Goal: Task Accomplishment & Management: Manage account settings

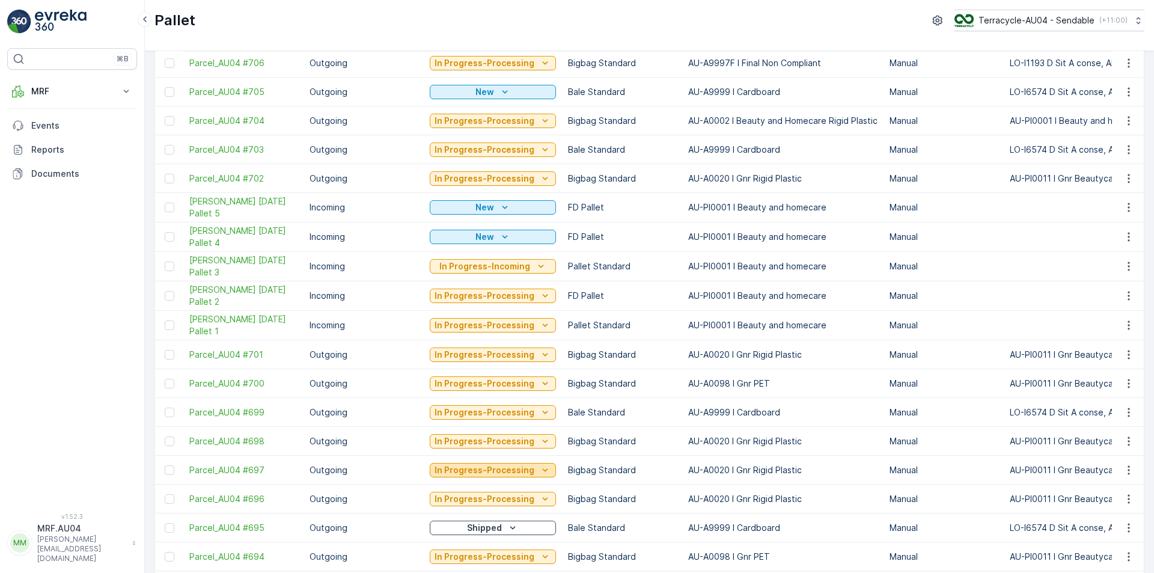
scroll to position [240, 0]
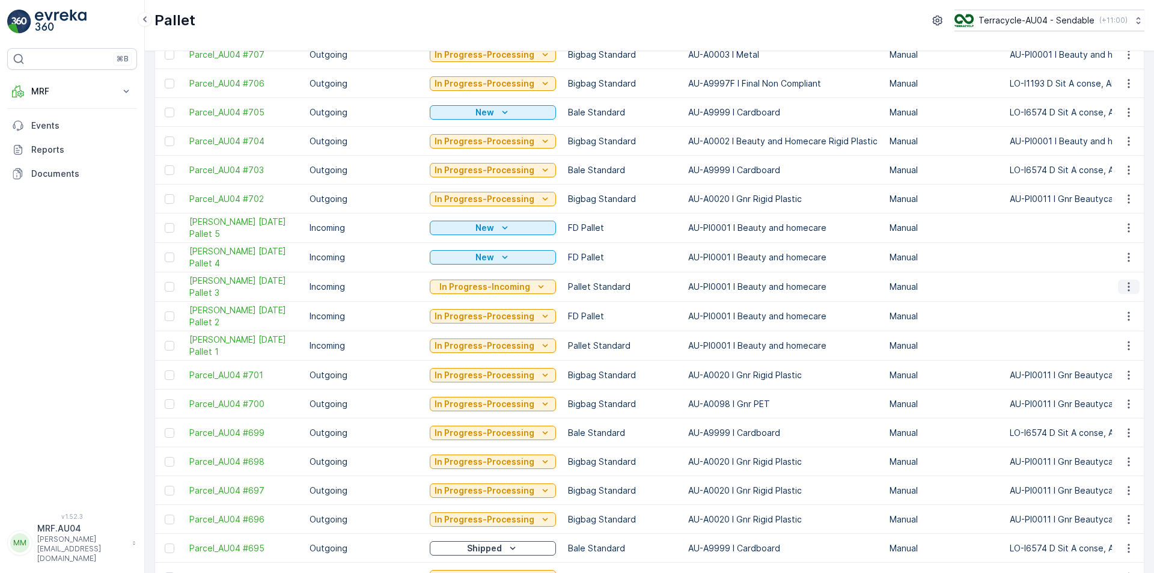
click at [1132, 284] on button "button" at bounding box center [1129, 286] width 22 height 14
click at [1119, 320] on span "Edit Pallet" at bounding box center [1099, 322] width 41 height 12
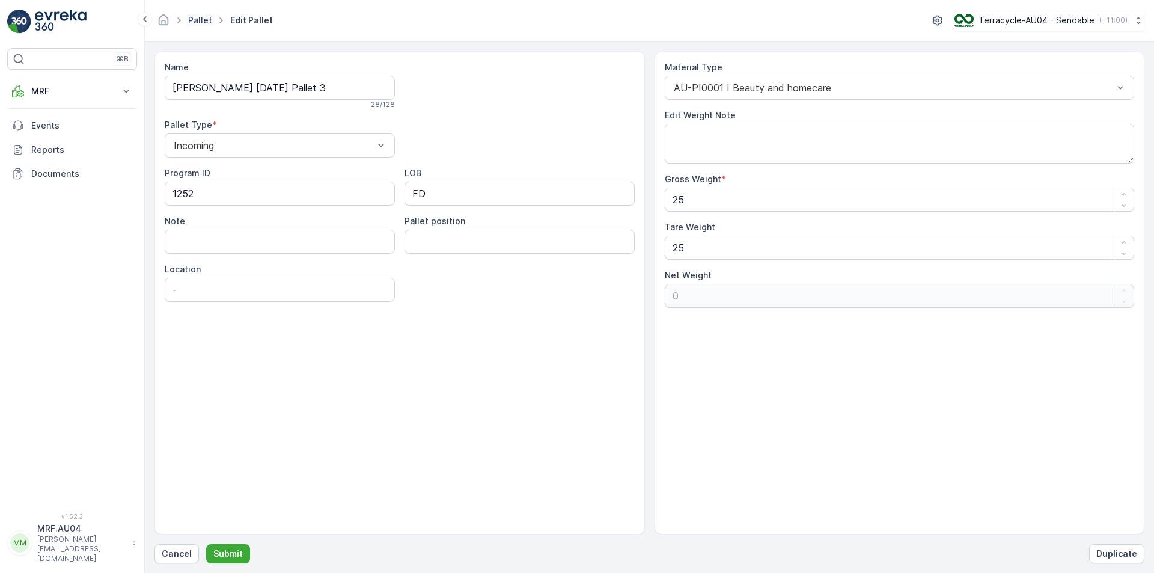
click at [197, 19] on link "Pallet" at bounding box center [200, 20] width 24 height 10
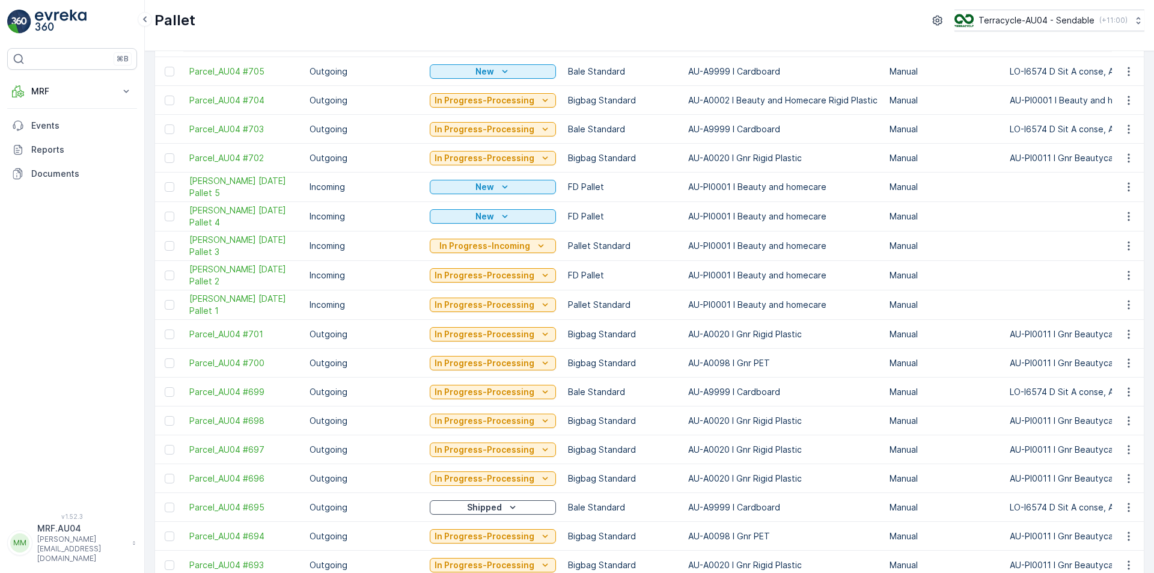
scroll to position [301, 0]
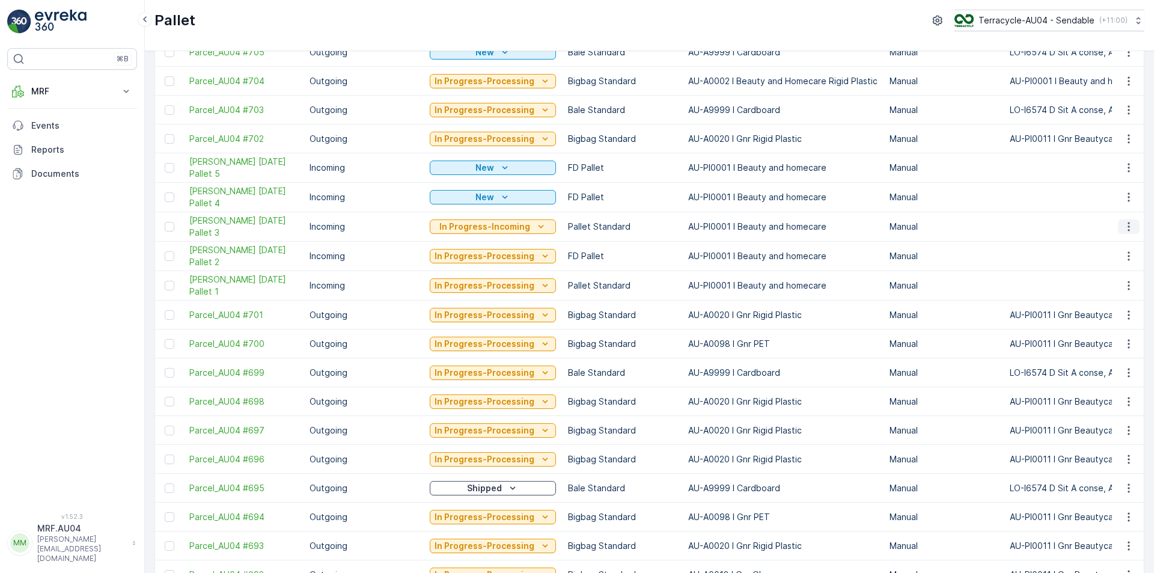
click at [1131, 227] on icon "button" at bounding box center [1129, 227] width 12 height 12
click at [1116, 265] on span "Edit Pallet" at bounding box center [1099, 261] width 41 height 12
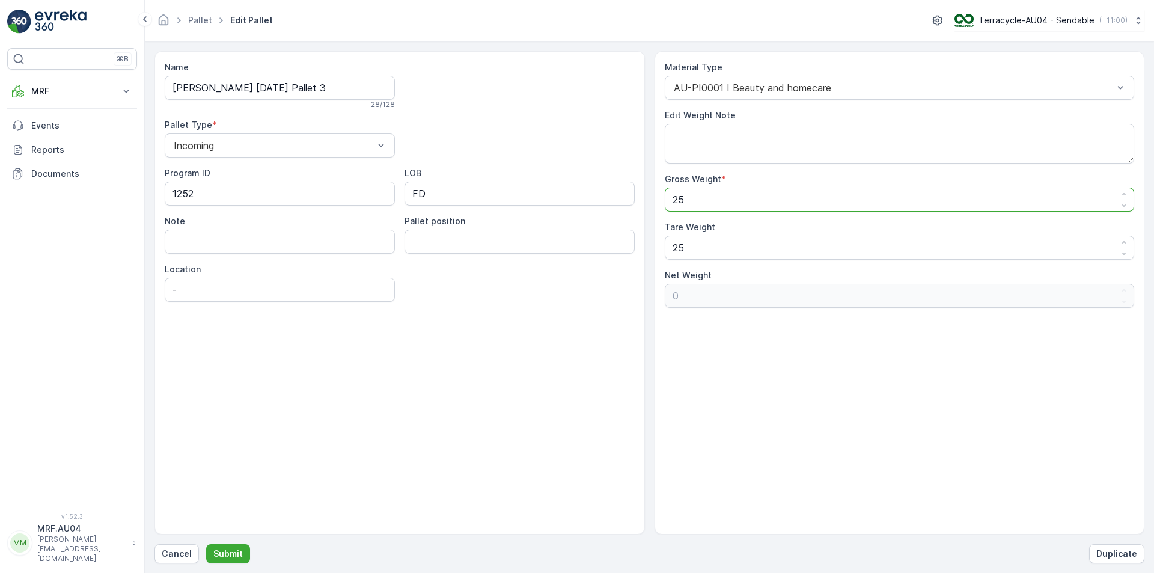
drag, startPoint x: 733, startPoint y: 200, endPoint x: 625, endPoint y: 187, distance: 108.3
click at [625, 187] on div "Name FD Mecca 15/10/2025 Pallet 3 28 / 128 Pallet Type * Incoming Program ID 12…" at bounding box center [649, 292] width 990 height 483
type Weight "2"
type Weight "-23"
type Weight "27"
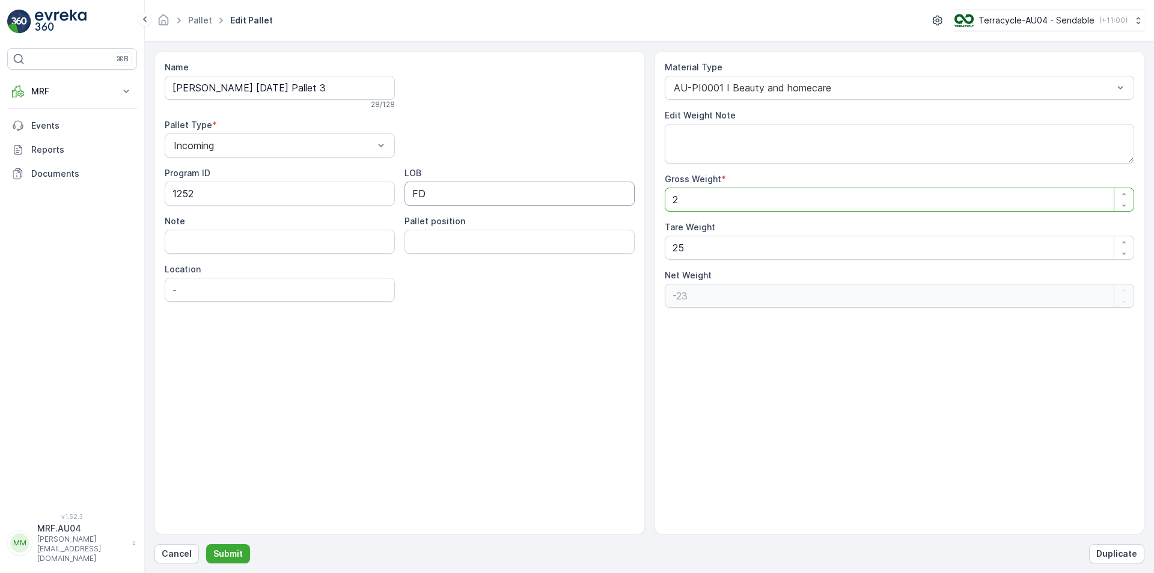
type Weight "2"
type Weight "275"
type Weight "250"
type Weight "275"
click at [225, 549] on p "Submit" at bounding box center [227, 554] width 29 height 12
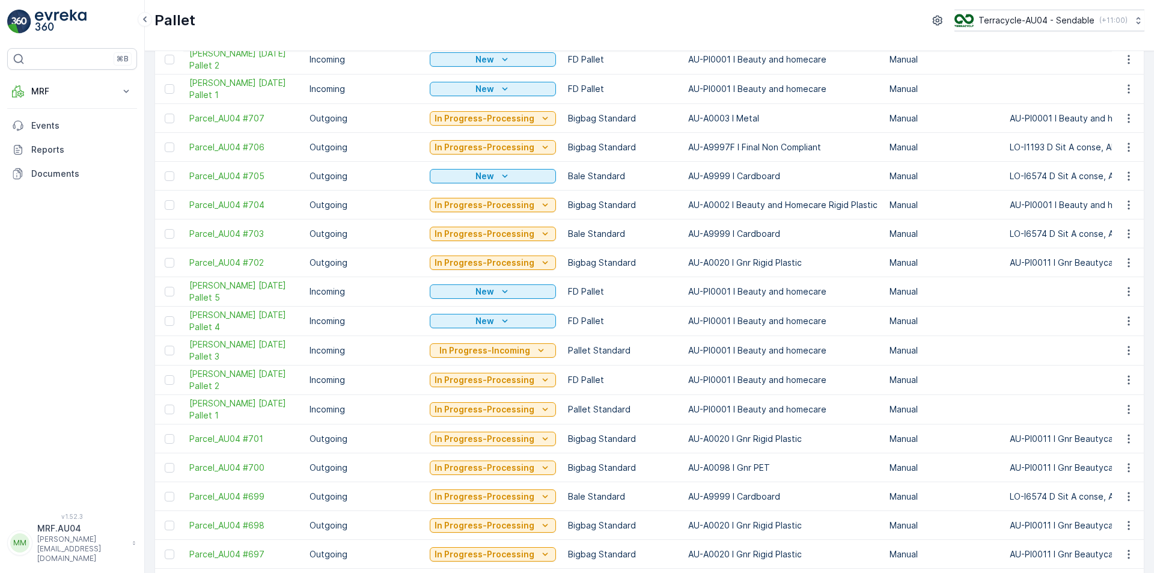
scroll to position [180, 0]
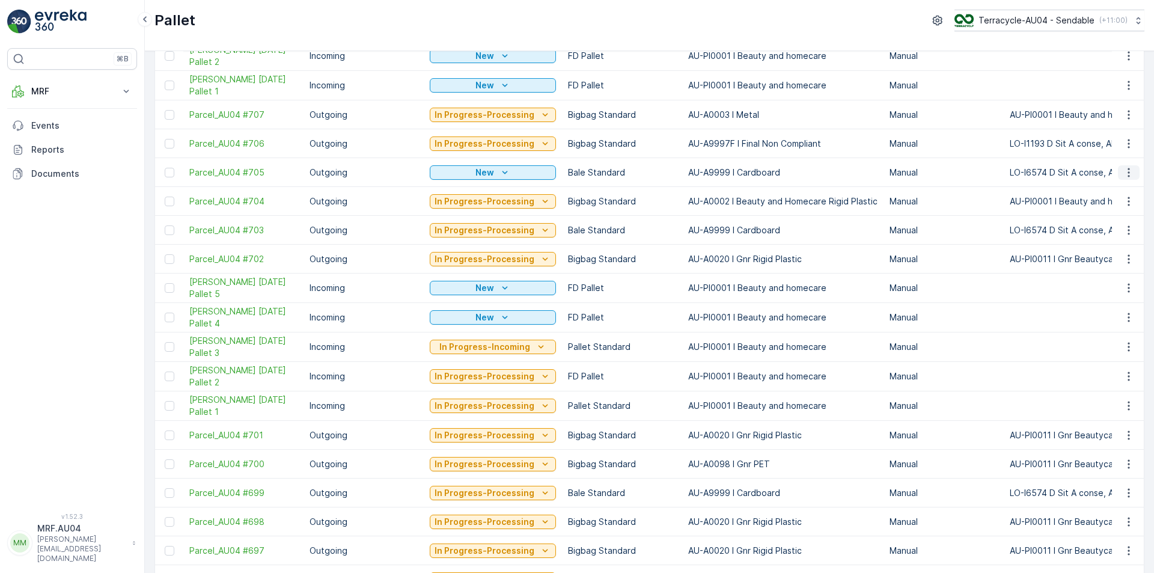
click at [1129, 173] on icon "button" at bounding box center [1129, 172] width 12 height 12
click at [1111, 257] on span "Print QR" at bounding box center [1095, 258] width 33 height 12
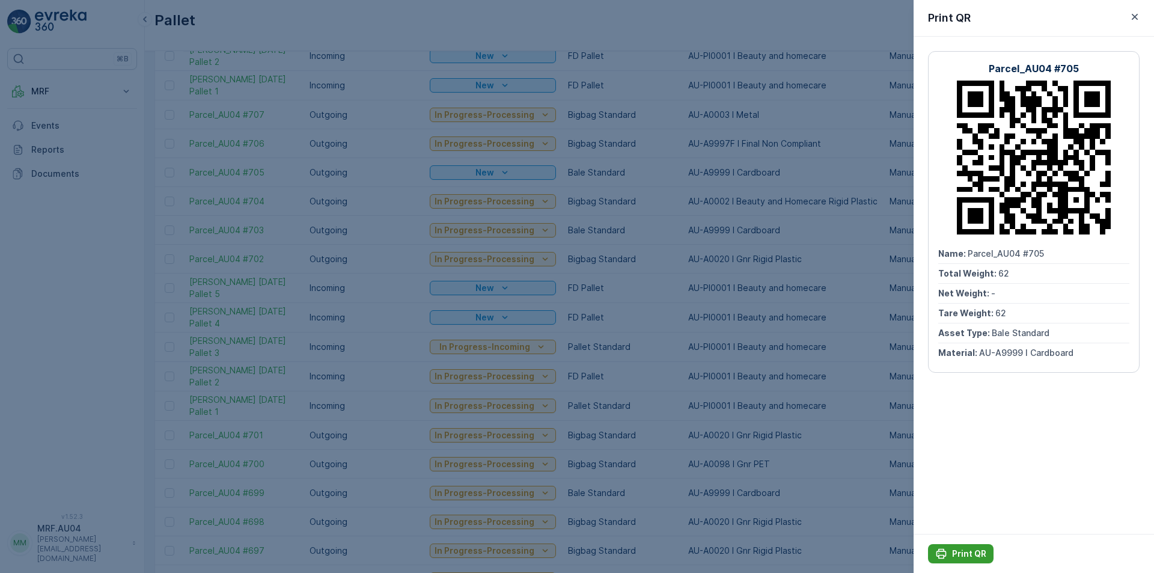
click at [960, 552] on p "Print QR" at bounding box center [969, 554] width 34 height 12
click at [645, 336] on div at bounding box center [577, 286] width 1154 height 573
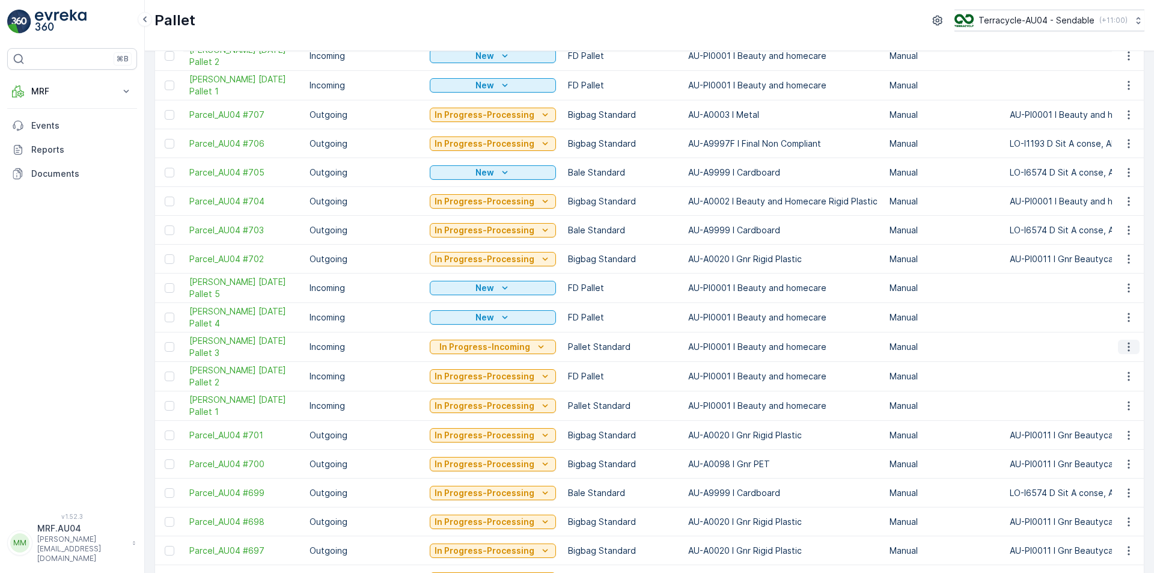
click at [1128, 343] on icon "button" at bounding box center [1129, 347] width 2 height 9
click at [1107, 438] on span "Print QR" at bounding box center [1095, 432] width 33 height 12
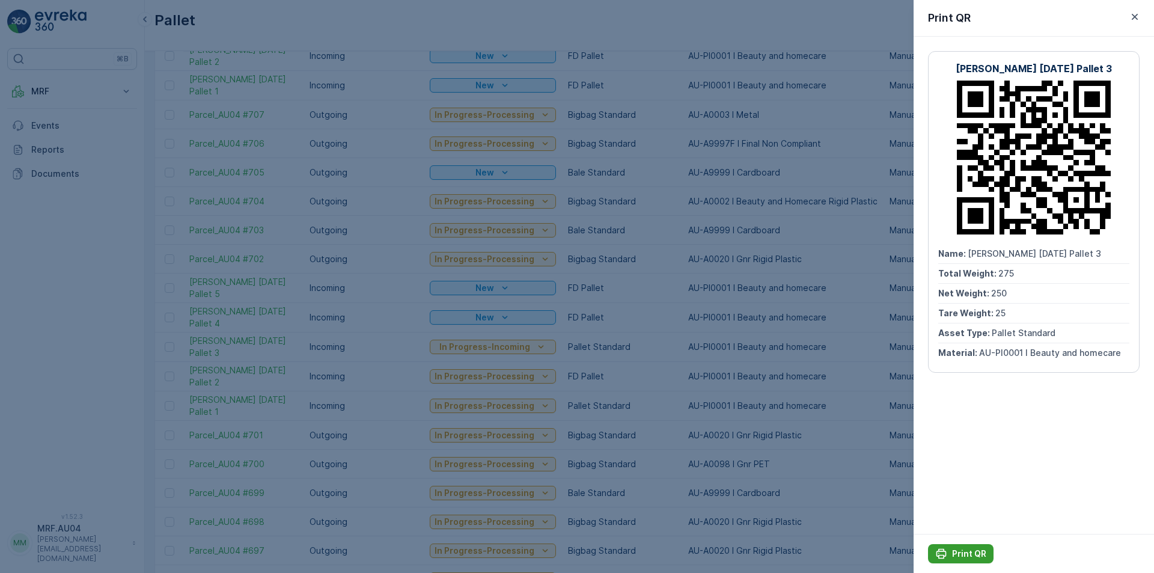
click at [971, 557] on p "Print QR" at bounding box center [969, 554] width 34 height 12
click at [687, 343] on div at bounding box center [577, 286] width 1154 height 573
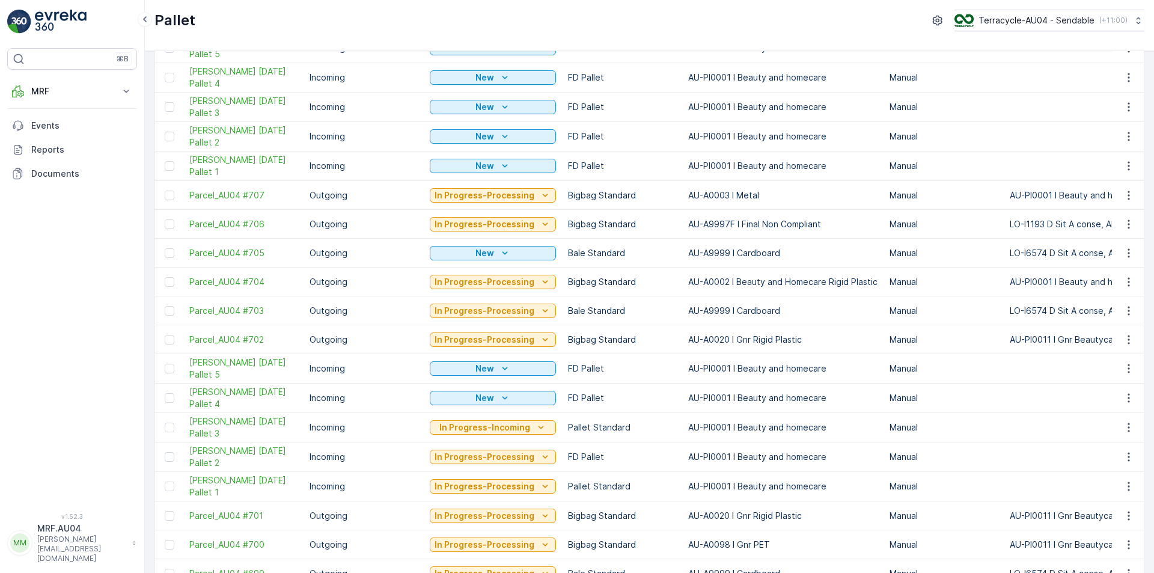
scroll to position [120, 0]
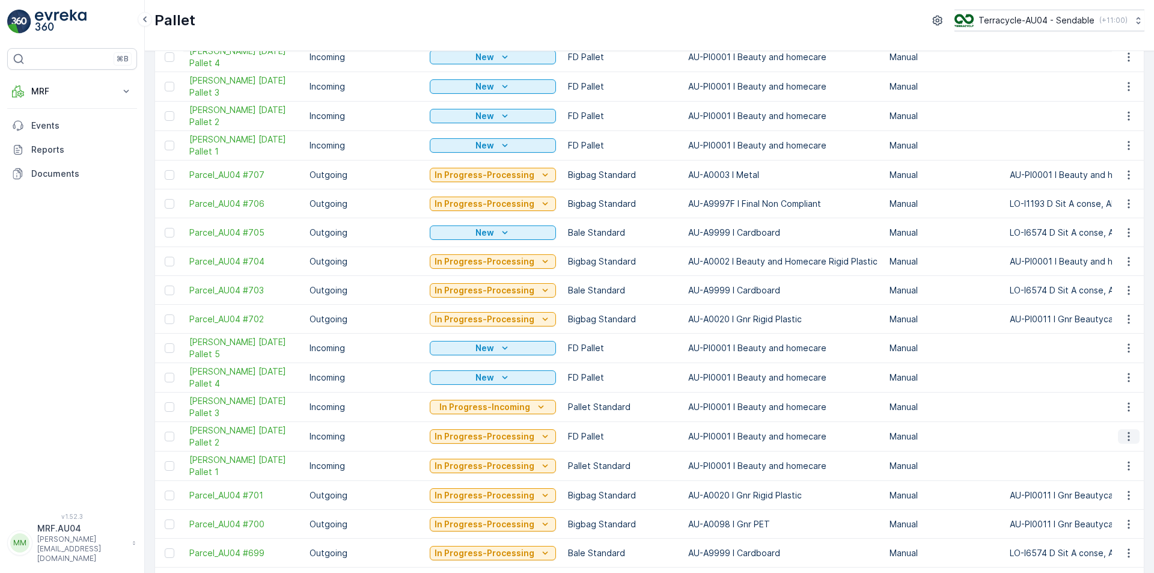
click at [1131, 439] on icon "button" at bounding box center [1129, 436] width 12 height 12
click at [1119, 472] on div "Edit Pallet" at bounding box center [1114, 471] width 79 height 17
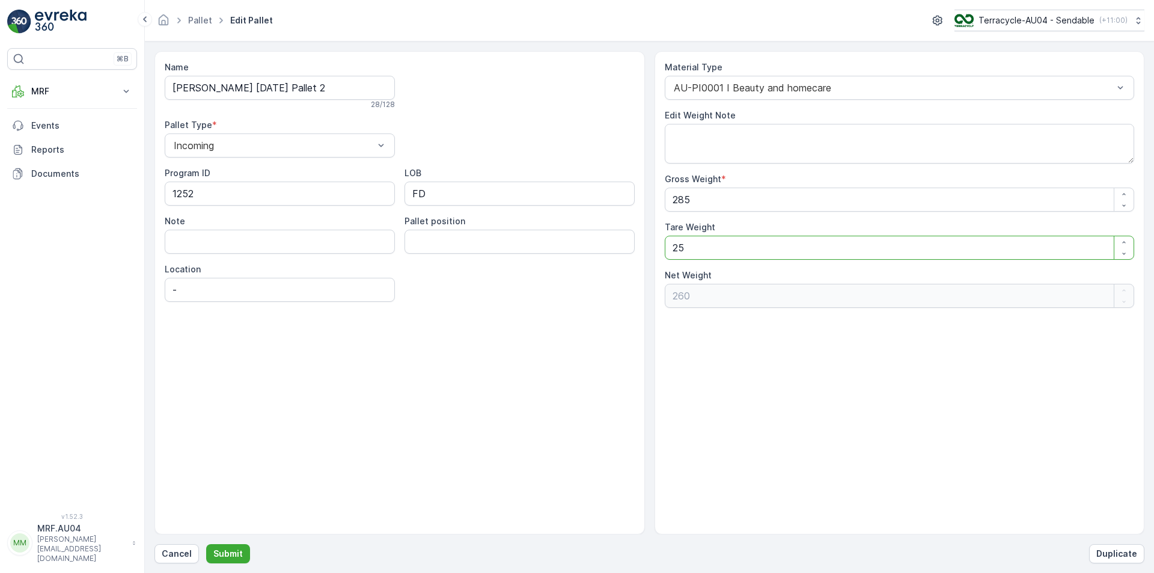
click at [728, 251] on Weight "25" at bounding box center [900, 248] width 470 height 24
drag, startPoint x: 685, startPoint y: 260, endPoint x: 646, endPoint y: 266, distance: 39.4
click at [646, 266] on div "Name FD Mecca 15/10/2025 Pallet 2 28 / 128 Pallet Type * Incoming Program ID 12…" at bounding box center [649, 292] width 990 height 483
type Weight "3"
type Weight "282"
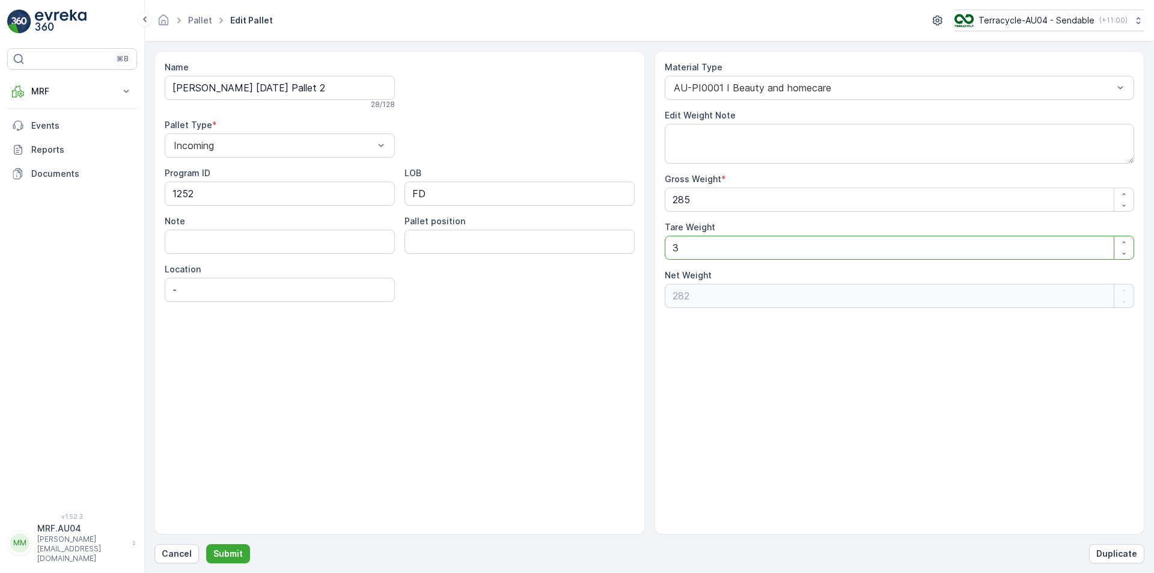
type Weight "33"
type Weight "252"
type Weight "33"
click at [222, 557] on p "Submit" at bounding box center [227, 554] width 29 height 12
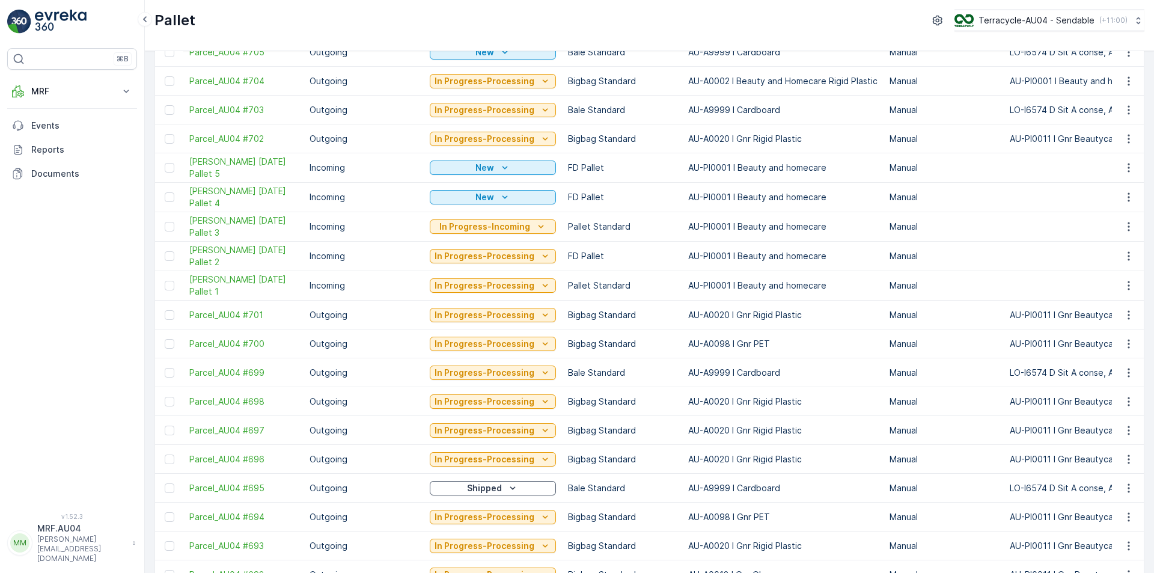
scroll to position [361, 0]
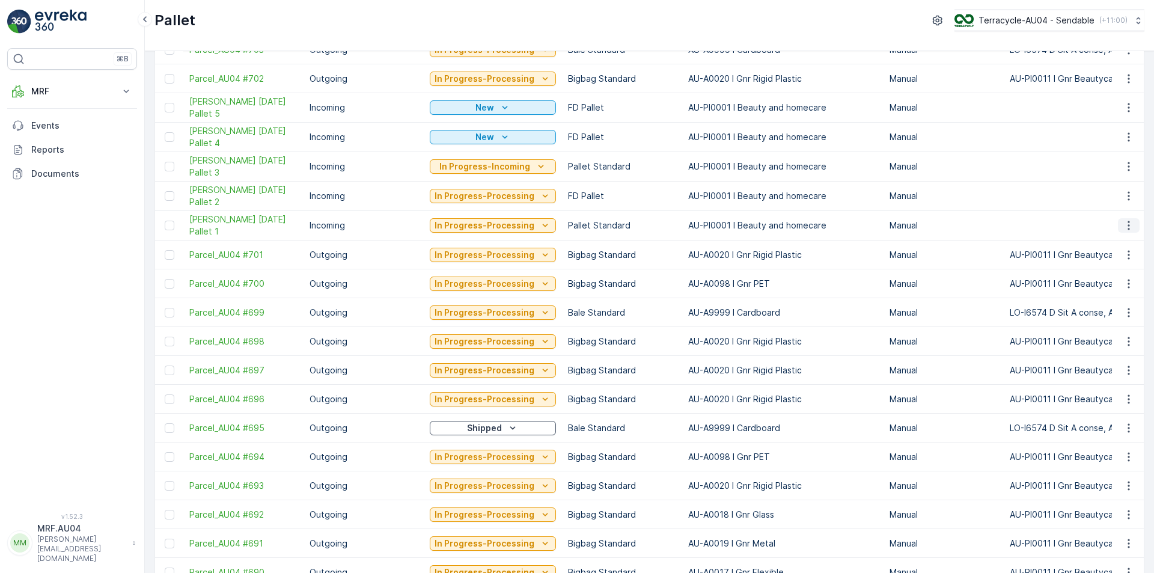
click at [1127, 228] on icon "button" at bounding box center [1129, 225] width 12 height 12
click at [1116, 260] on span "Edit Pallet" at bounding box center [1099, 260] width 41 height 12
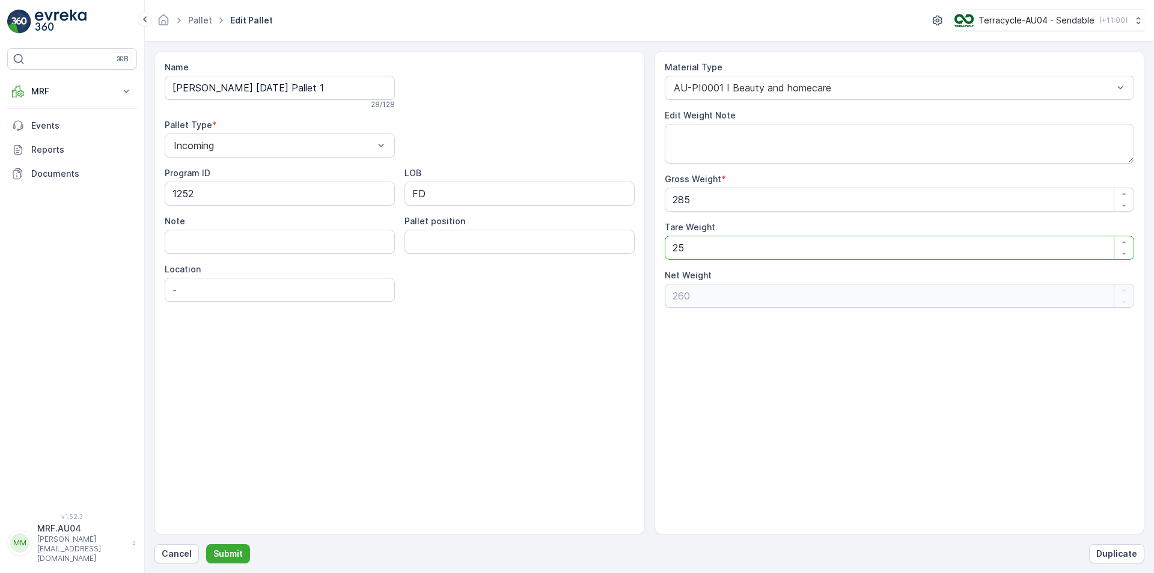
drag, startPoint x: 724, startPoint y: 248, endPoint x: 560, endPoint y: 231, distance: 164.9
click at [560, 231] on div "Name FD Mecca 15/10/2025 Pallet 1 28 / 128 Pallet Type * Incoming Program ID 12…" at bounding box center [649, 292] width 990 height 483
type Weight "3"
type Weight "282"
type Weight "37"
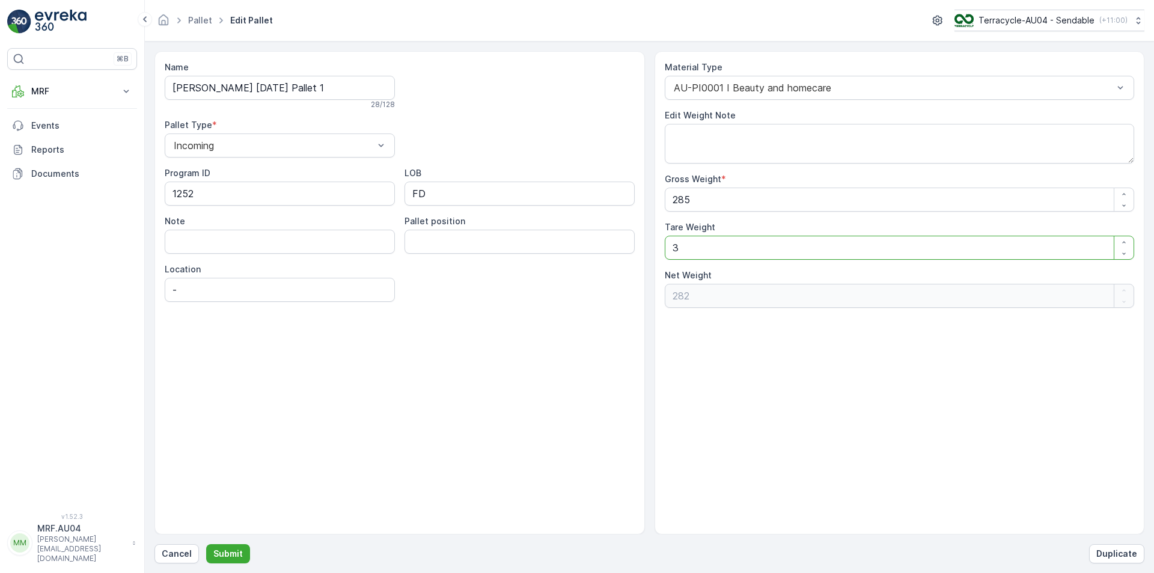
type Weight "248"
type Weight "37"
click at [233, 554] on p "Submit" at bounding box center [227, 554] width 29 height 12
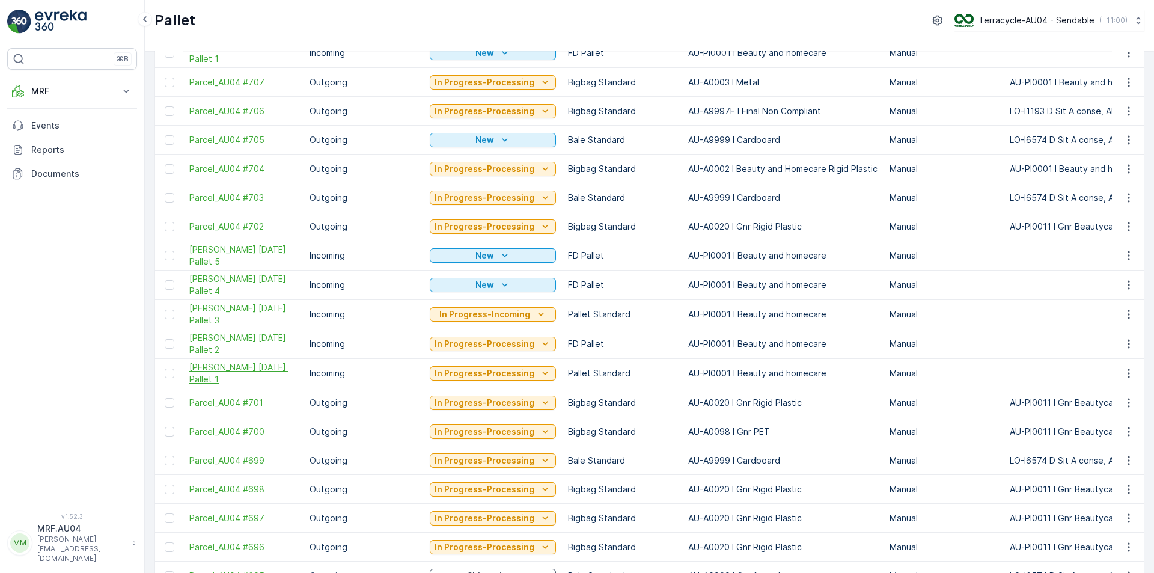
scroll to position [240, 0]
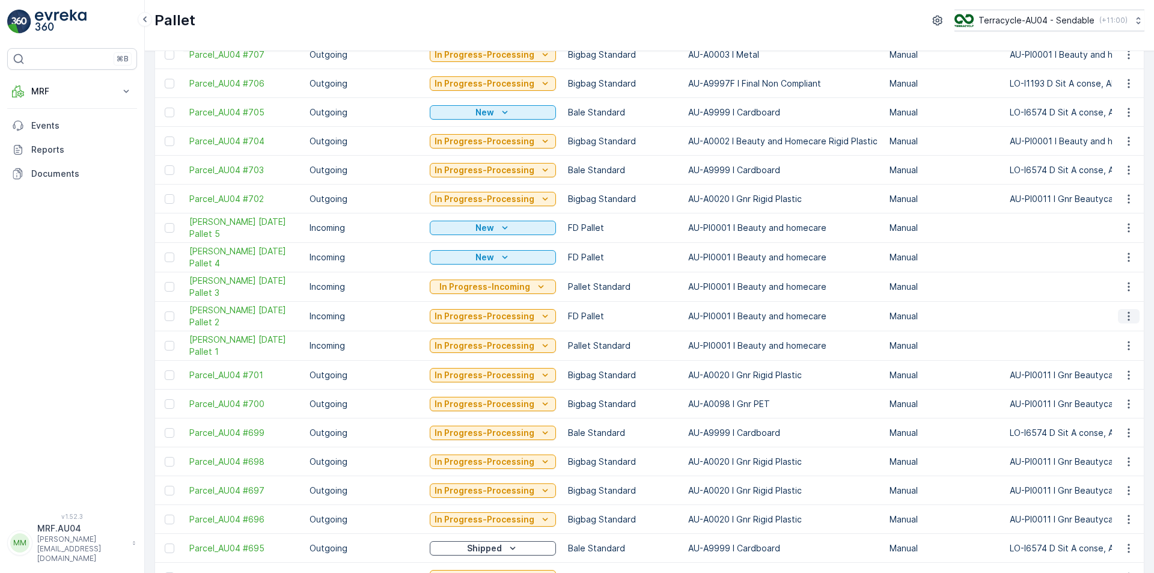
click at [1128, 316] on icon "button" at bounding box center [1129, 316] width 12 height 12
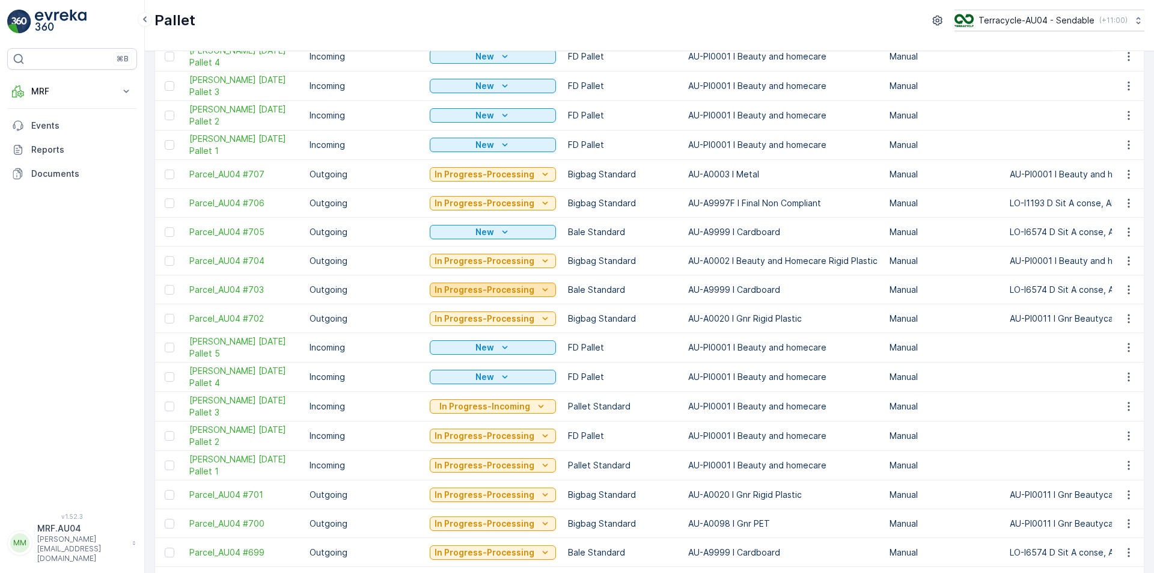
scroll to position [120, 0]
click at [1127, 378] on icon "button" at bounding box center [1129, 377] width 12 height 12
click at [1112, 417] on span "Edit Pallet" at bounding box center [1099, 412] width 41 height 12
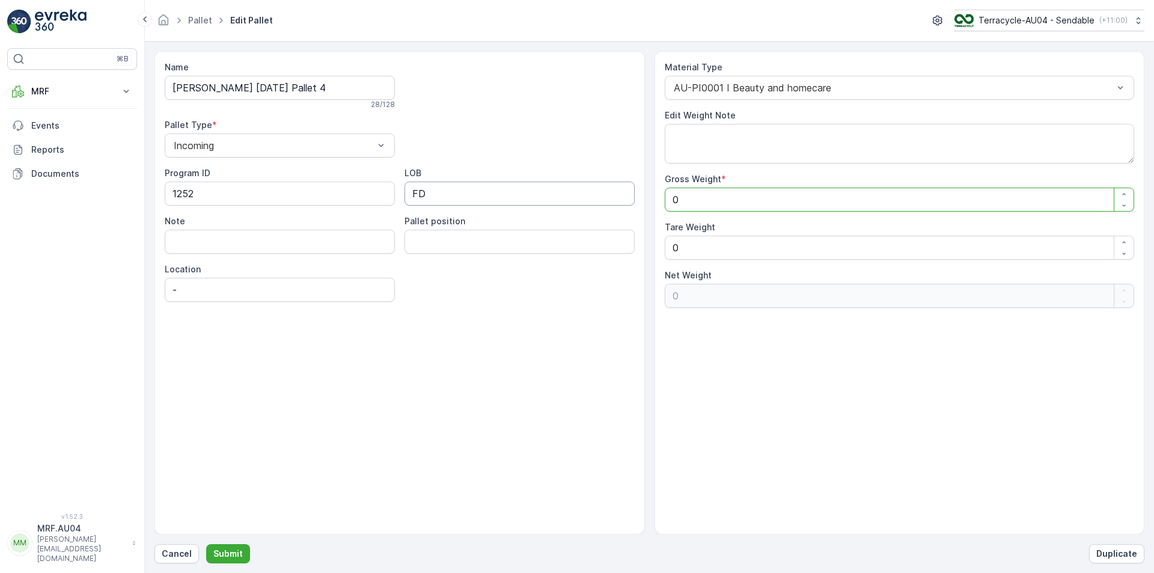
drag, startPoint x: 752, startPoint y: 203, endPoint x: 370, endPoint y: 205, distance: 382.3
click at [388, 203] on div "Name FD Mecca 15/10/2025 Pallet 4 28 / 128 Pallet Type * Incoming Program ID 12…" at bounding box center [649, 292] width 990 height 483
type Weight "2"
type Weight "25"
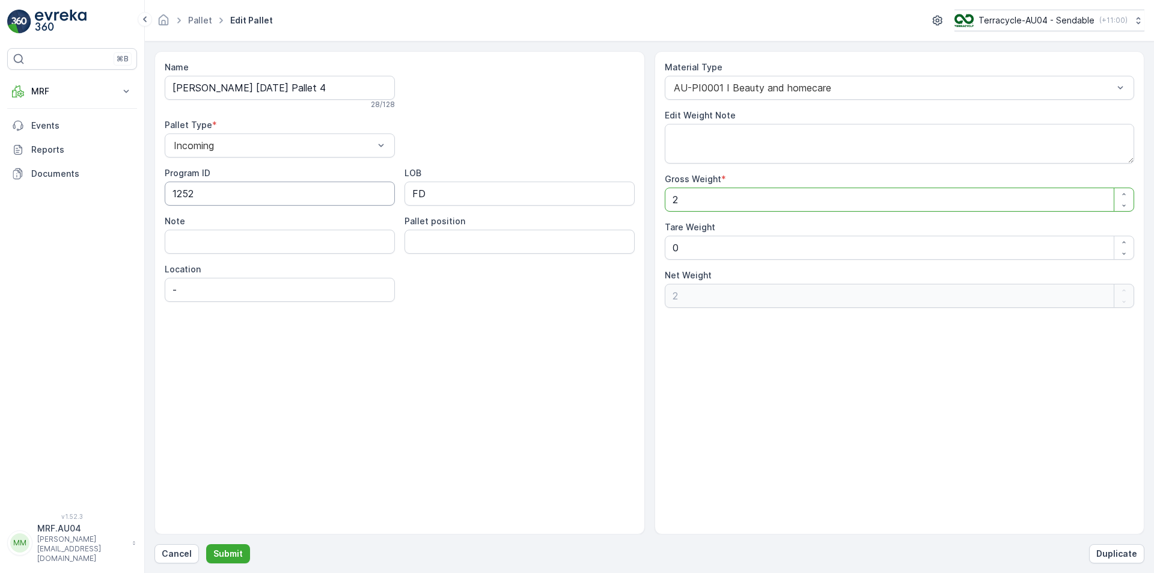
type Weight "25"
type Weight "259"
drag, startPoint x: 744, startPoint y: 257, endPoint x: 563, endPoint y: 231, distance: 183.3
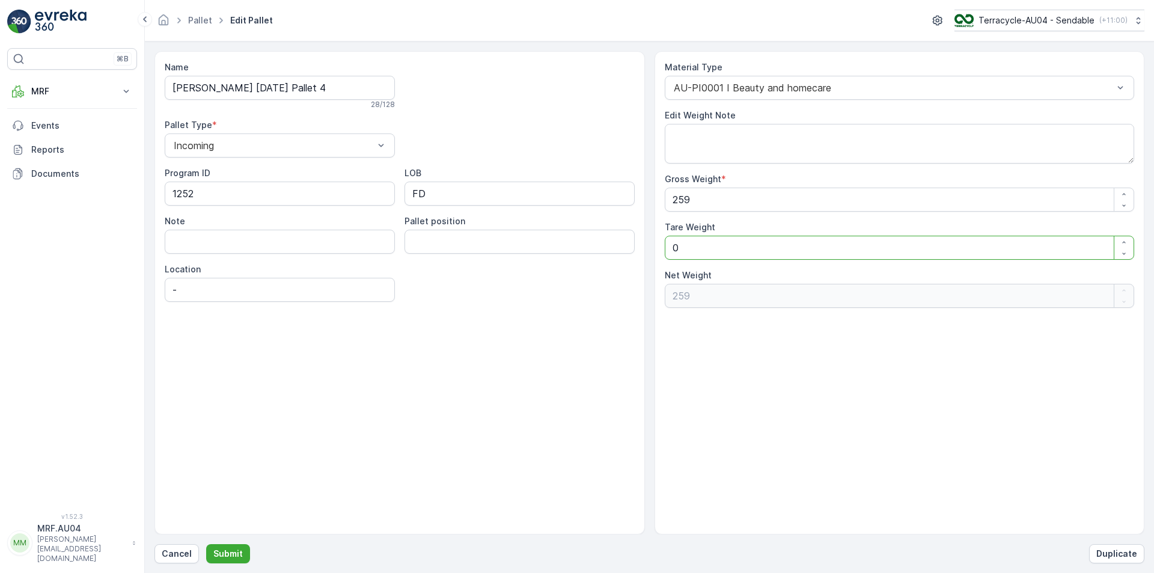
click at [632, 240] on div "Name FD Mecca 15/10/2025 Pallet 4 28 / 128 Pallet Type * Incoming Program ID 12…" at bounding box center [649, 292] width 990 height 483
type Weight "2"
type Weight "257"
type Weight "0"
type Weight "2"
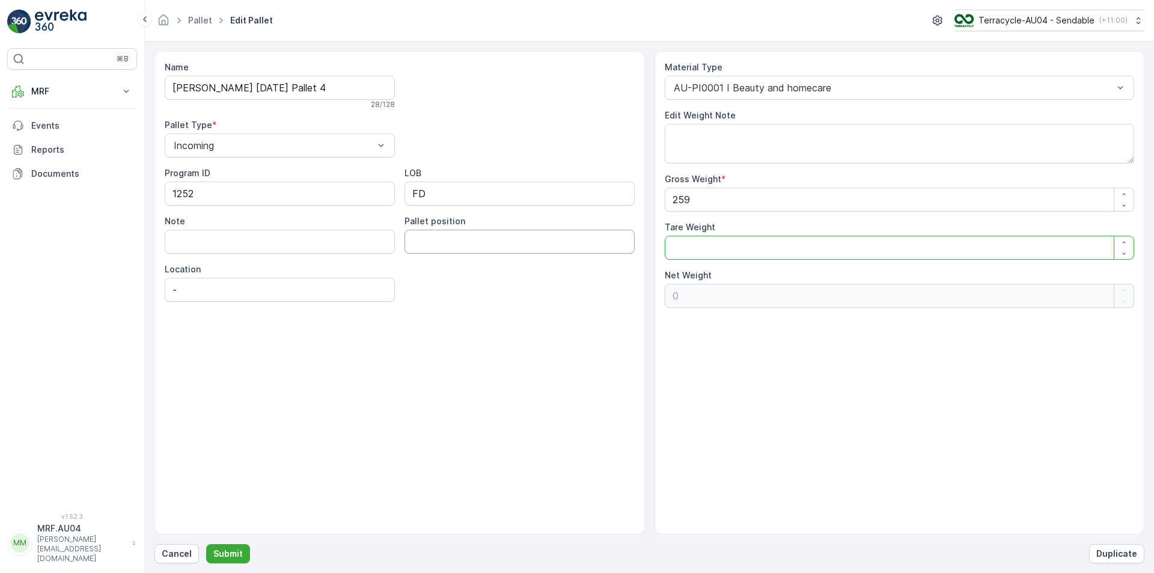
type Weight "257"
type Weight "20"
type Weight "239"
type Weight "20"
click at [228, 552] on p "Submit" at bounding box center [227, 554] width 29 height 12
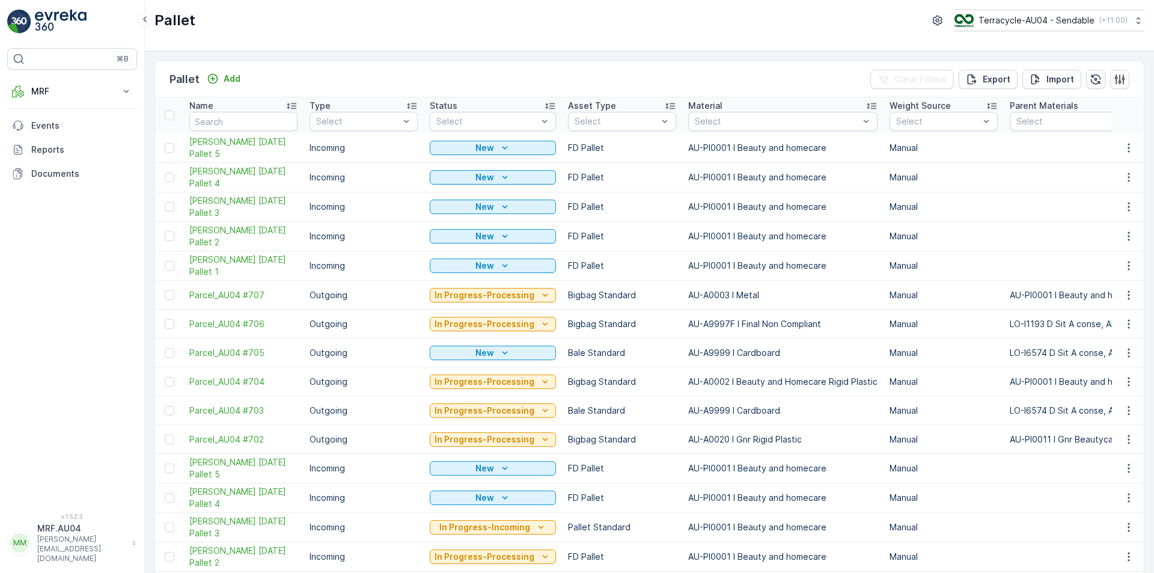
scroll to position [60, 0]
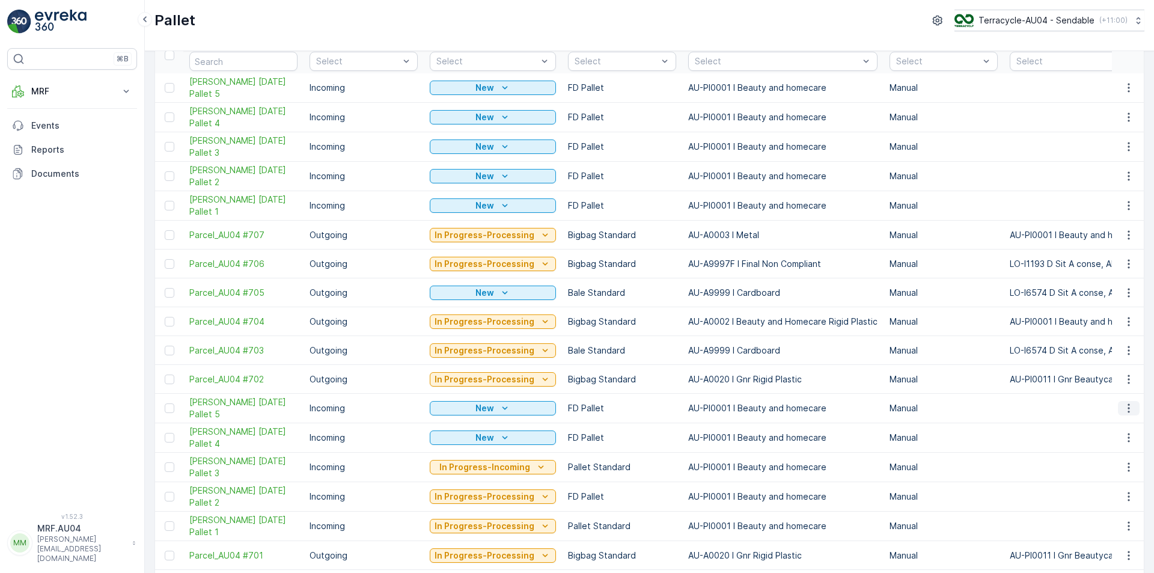
click at [1129, 410] on icon "button" at bounding box center [1129, 408] width 12 height 12
click at [1111, 445] on span "Edit Pallet" at bounding box center [1099, 443] width 41 height 12
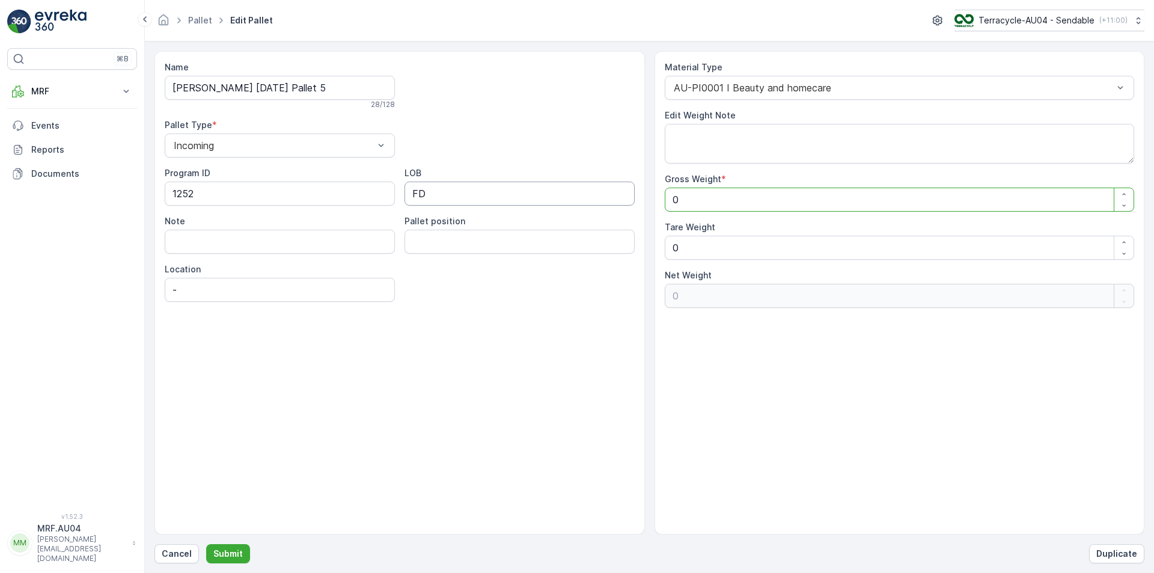
drag, startPoint x: 504, startPoint y: 198, endPoint x: 458, endPoint y: 197, distance: 46.3
click at [460, 197] on div "Name FD Mecca 15/10/2025 Pallet 5 28 / 128 Pallet Type * Incoming Program ID 12…" at bounding box center [649, 292] width 990 height 483
type Weight "2"
type Weight "26"
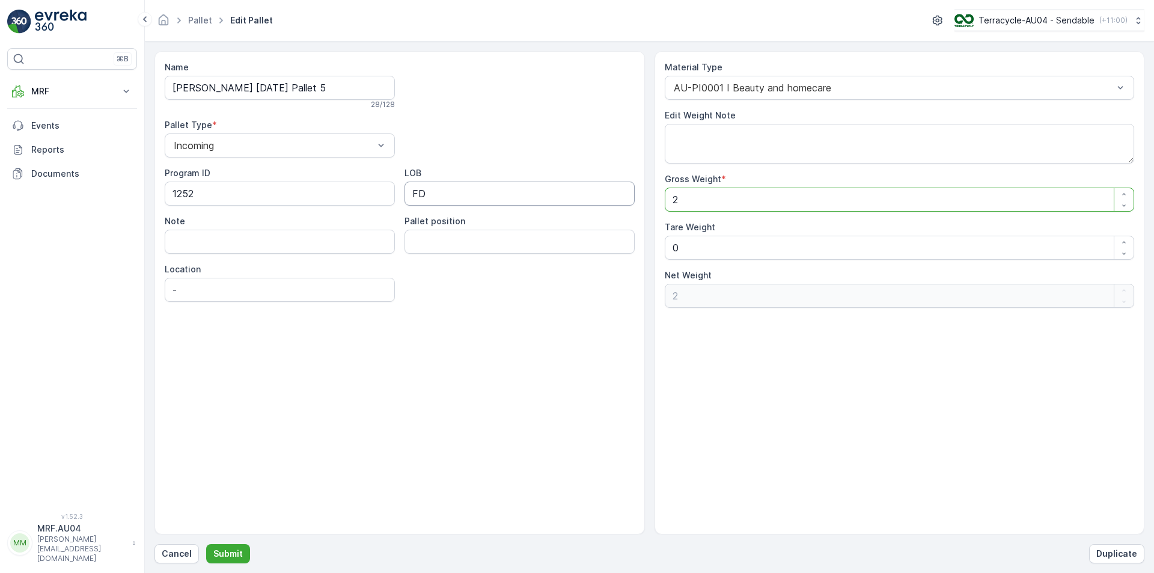
type Weight "26"
type Weight "261"
drag, startPoint x: 739, startPoint y: 258, endPoint x: 531, endPoint y: 242, distance: 209.1
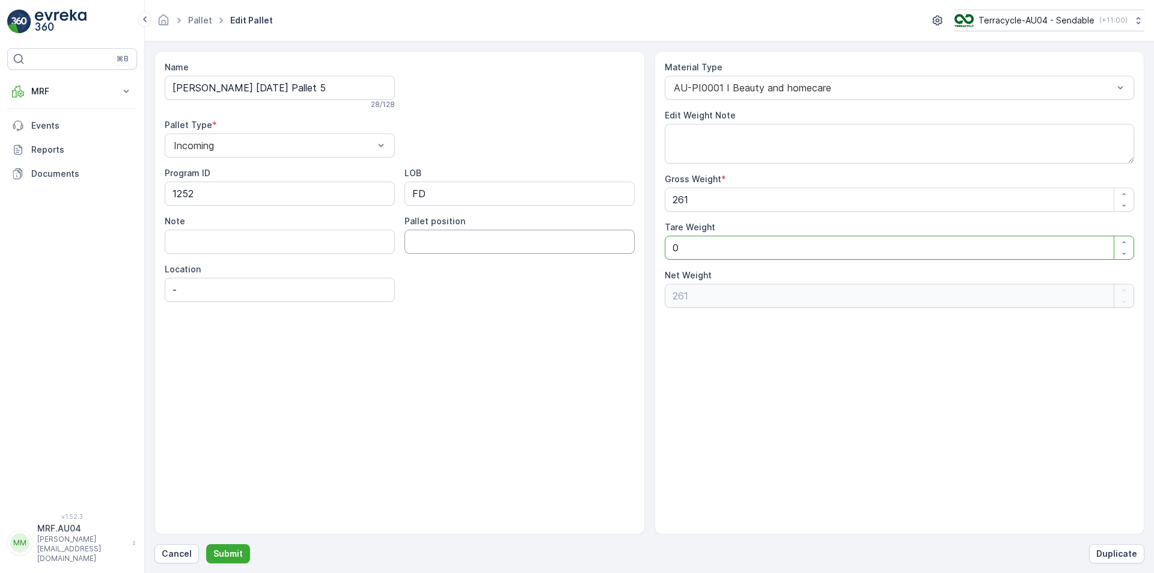
click at [568, 246] on div "Name FD Mecca 15/10/2025 Pallet 5 28 / 128 Pallet Type * Incoming Program ID 12…" at bounding box center [649, 292] width 990 height 483
type Weight "2"
type Weight "259"
type Weight "22"
type Weight "239"
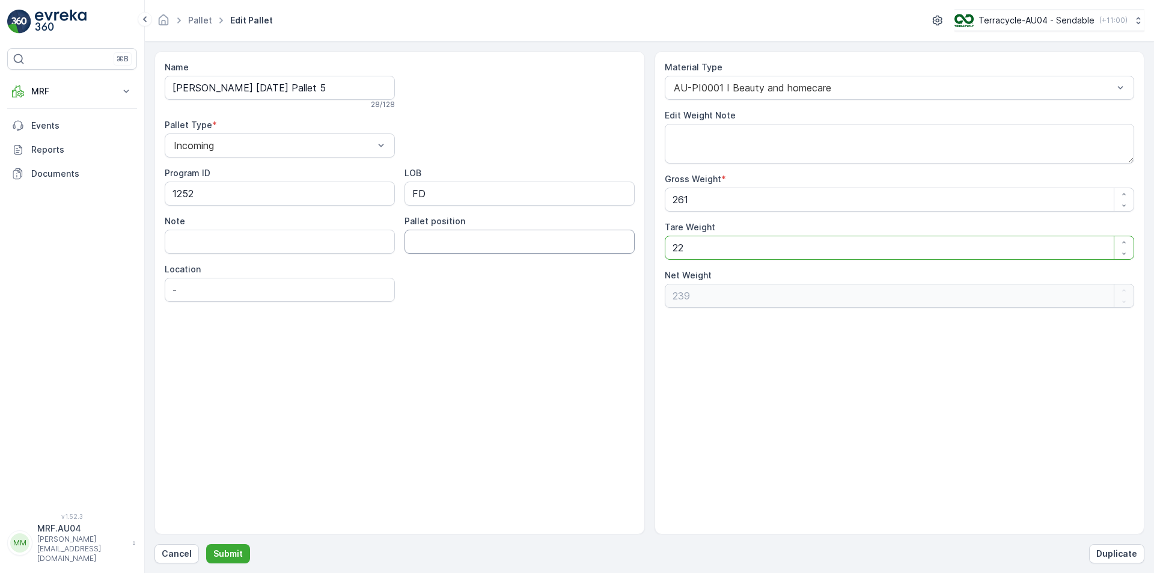
type Weight "220"
type Weight "41"
type Weight "22"
type Weight "239"
type Weight "2"
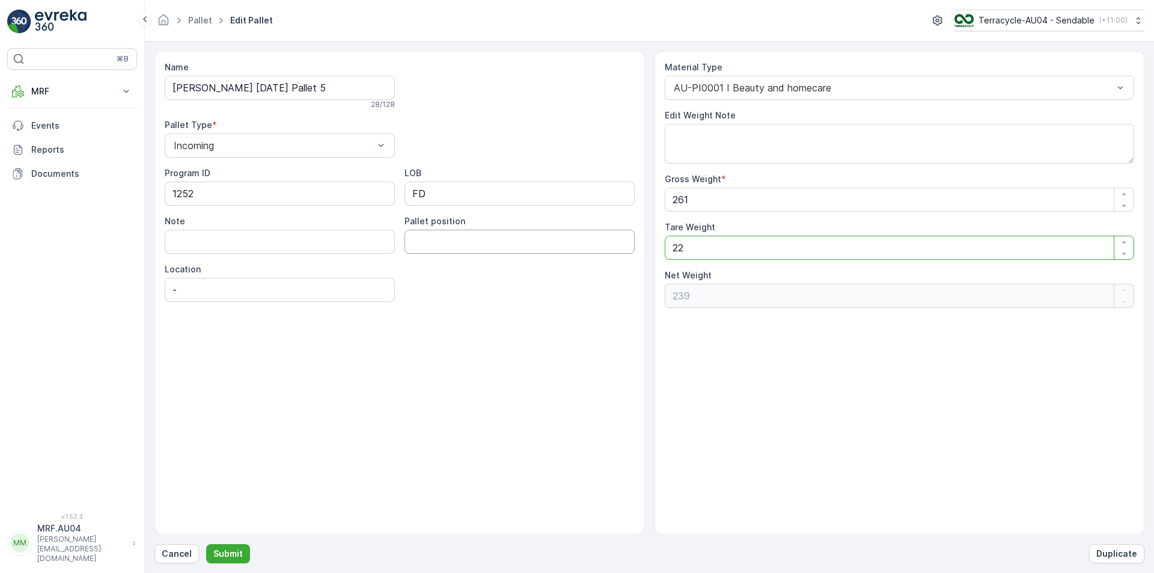
type Weight "259"
type Weight "20"
type Weight "241"
type Weight "20"
click at [239, 557] on p "Submit" at bounding box center [227, 554] width 29 height 12
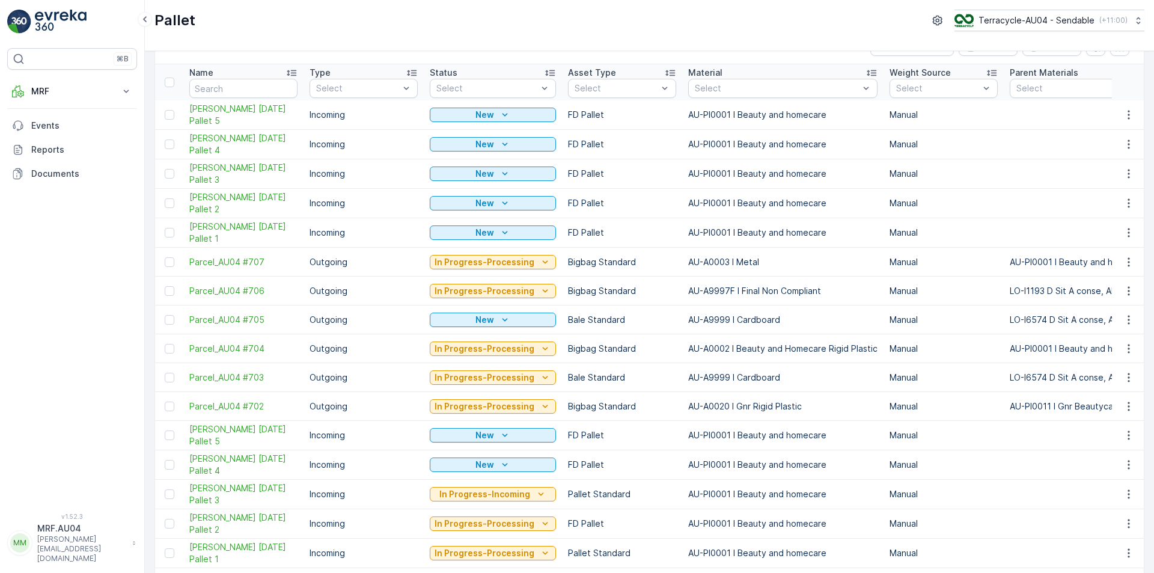
scroll to position [60, 0]
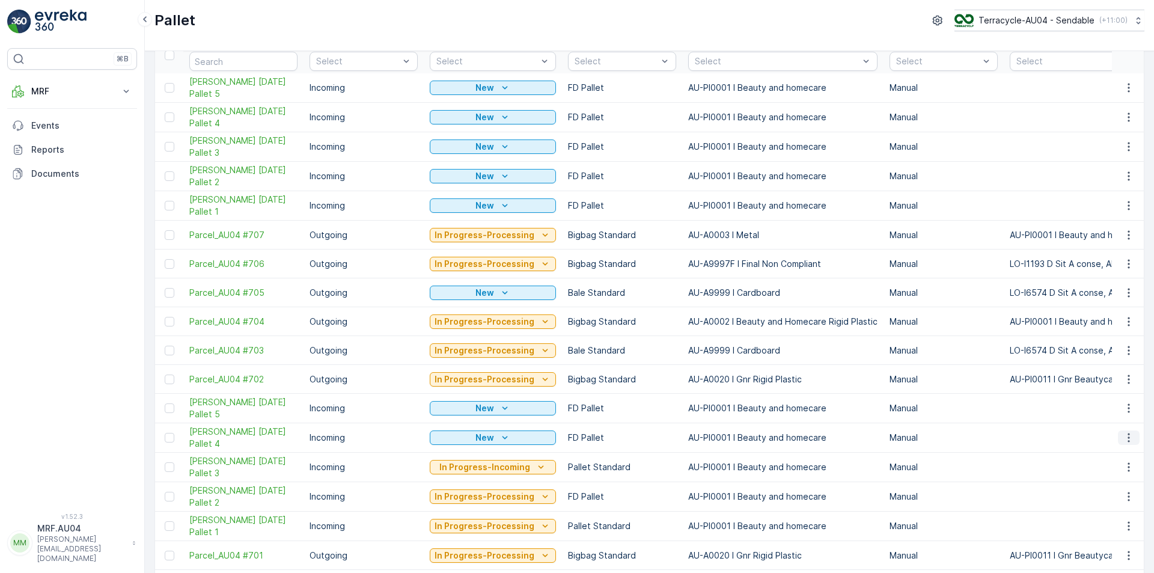
click at [1128, 435] on icon "button" at bounding box center [1129, 438] width 12 height 12
click at [1123, 522] on div "Print QR" at bounding box center [1114, 522] width 79 height 17
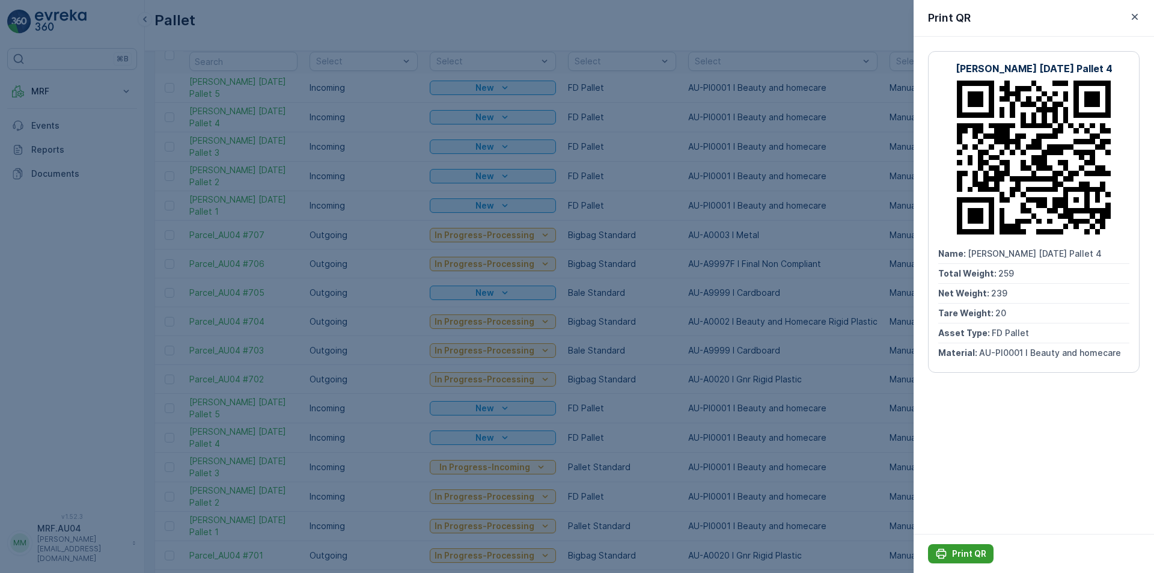
click at [963, 561] on button "Print QR" at bounding box center [961, 553] width 66 height 19
click at [774, 414] on div at bounding box center [577, 286] width 1154 height 573
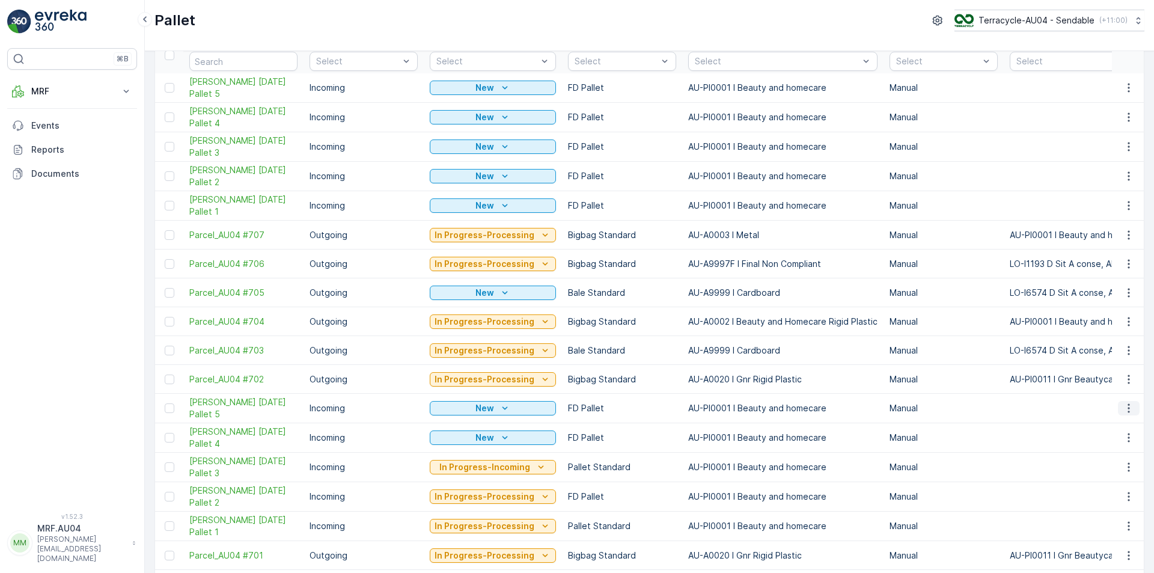
click at [1133, 409] on button "button" at bounding box center [1129, 408] width 22 height 14
click at [1111, 495] on span "Print QR" at bounding box center [1095, 493] width 33 height 12
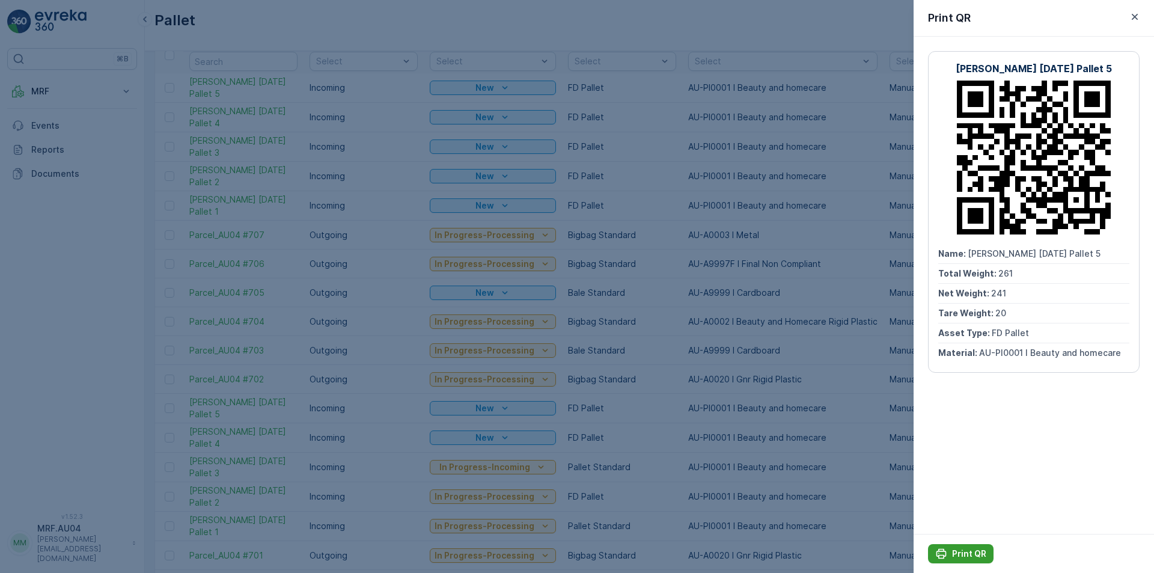
click at [967, 556] on p "Print QR" at bounding box center [969, 554] width 34 height 12
click at [1137, 20] on icon "button" at bounding box center [1135, 17] width 12 height 12
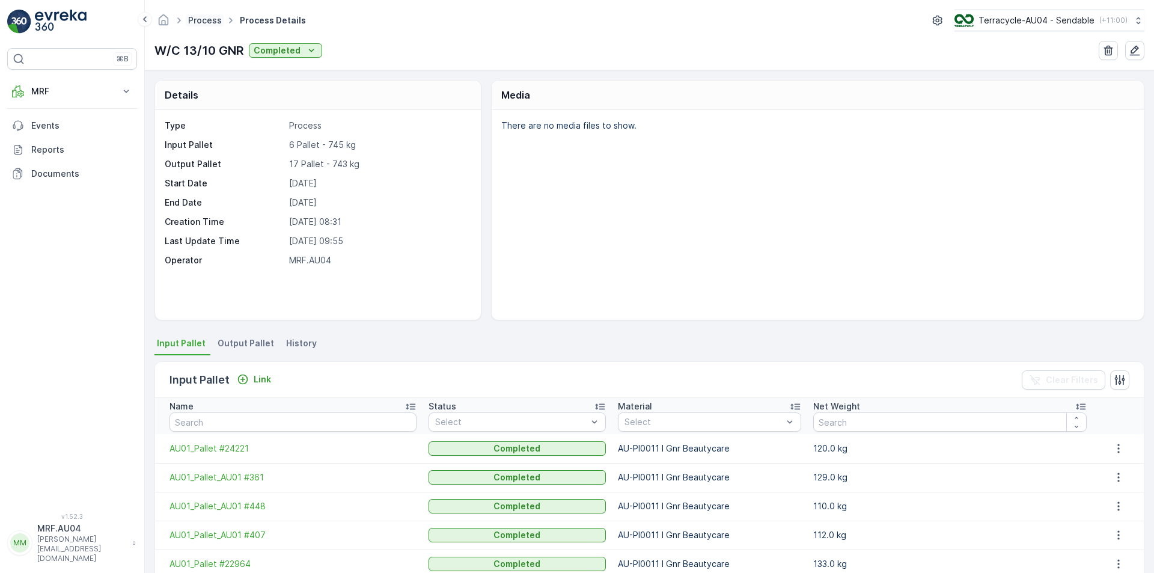
click at [194, 19] on link "Process" at bounding box center [205, 20] width 34 height 10
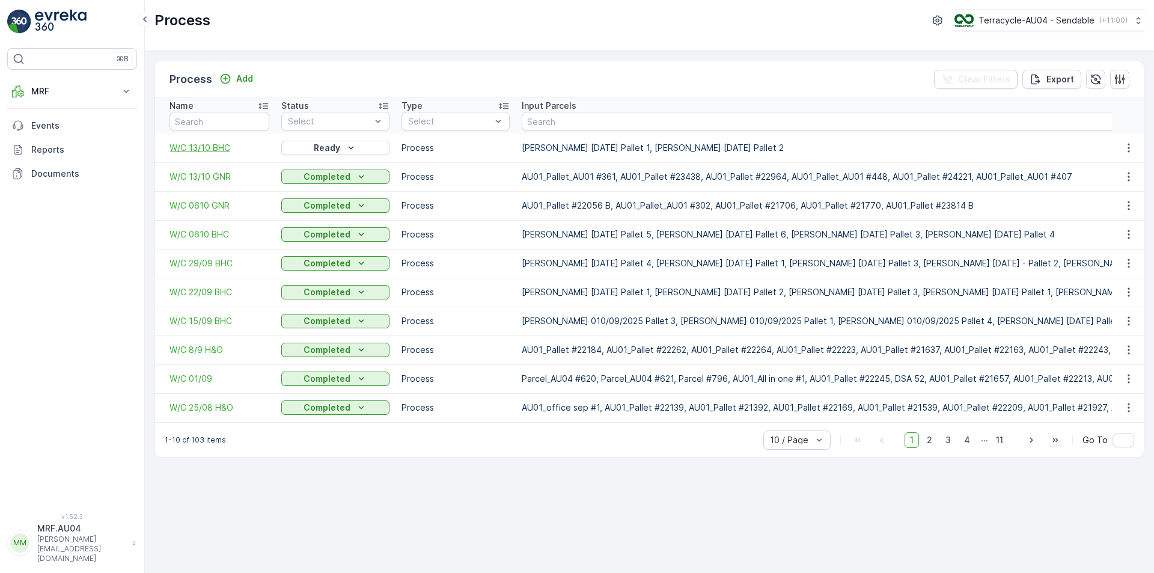
click at [223, 149] on span "W/C 13/10 BHC" at bounding box center [219, 148] width 100 height 12
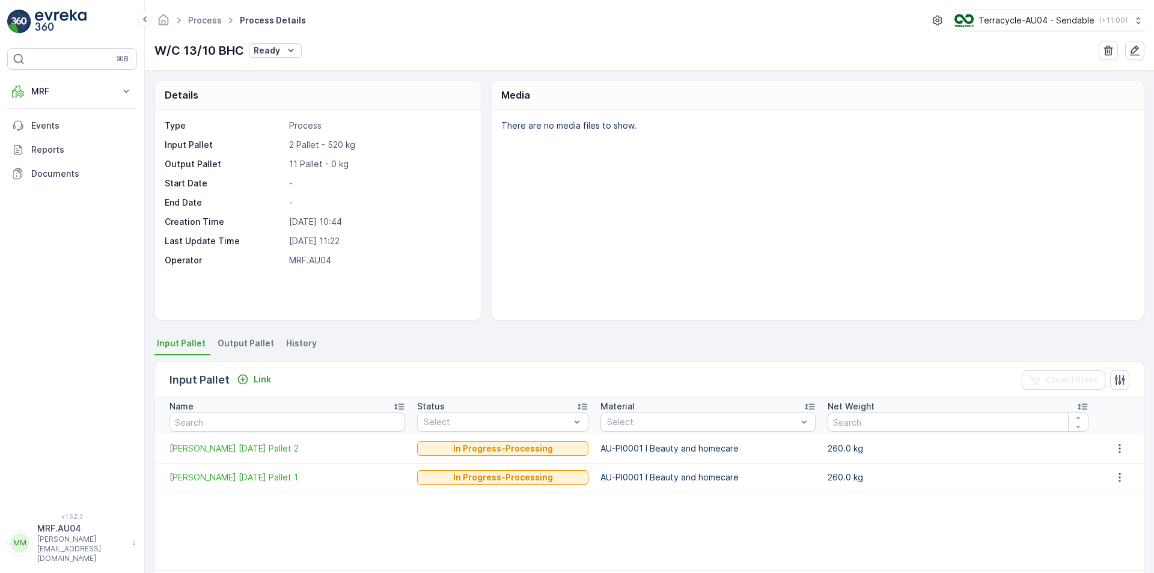
scroll to position [47, 0]
